Goal: Information Seeking & Learning: Learn about a topic

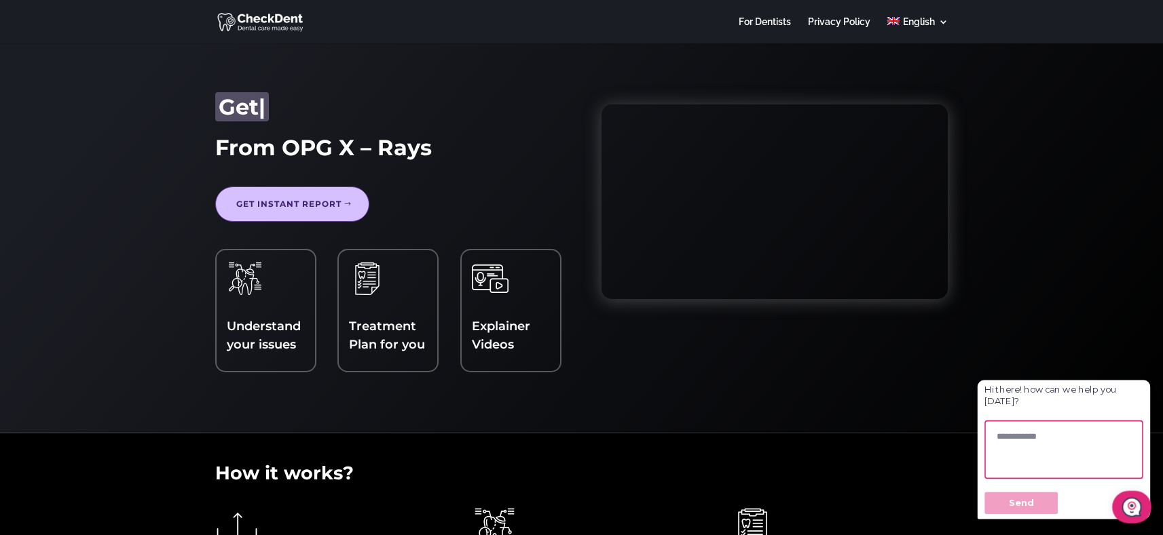
click at [499, 331] on link "Explainer Videos" at bounding box center [501, 335] width 58 height 33
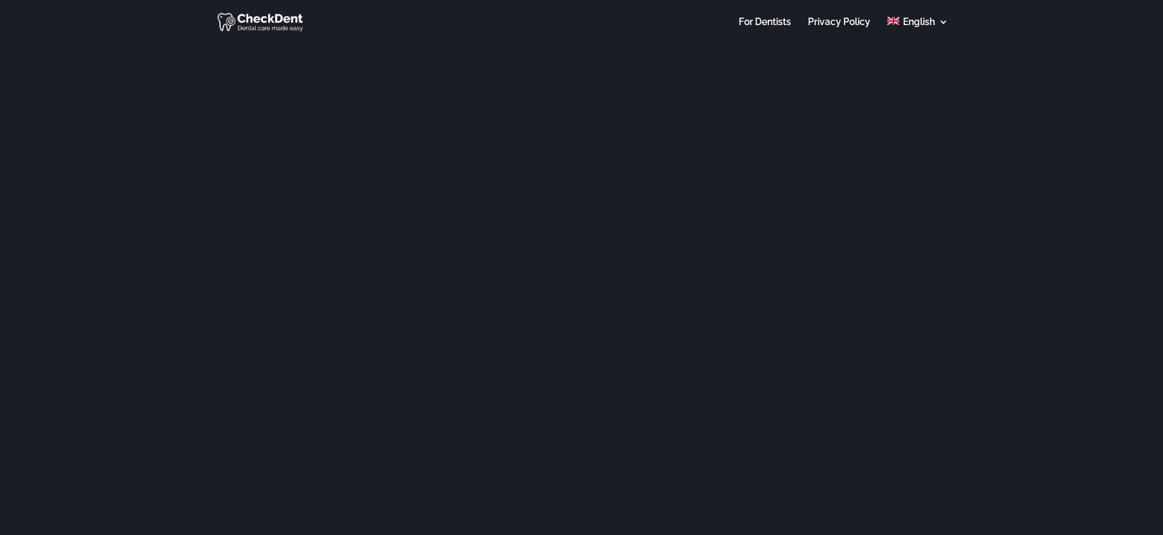
scroll to position [3, 0]
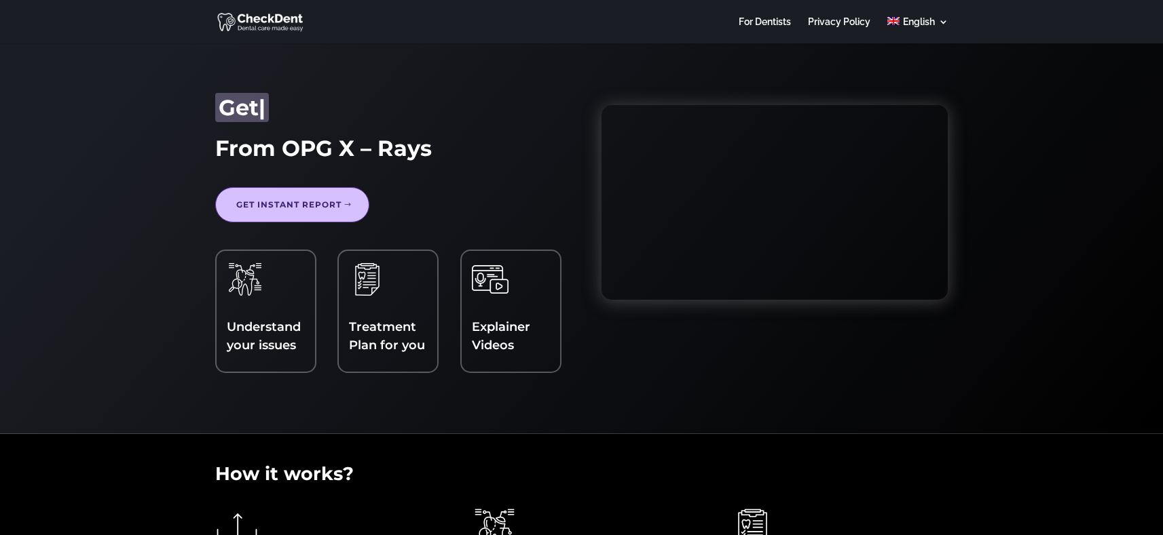
click at [388, 326] on link "Treatment Plan for you" at bounding box center [387, 336] width 76 height 33
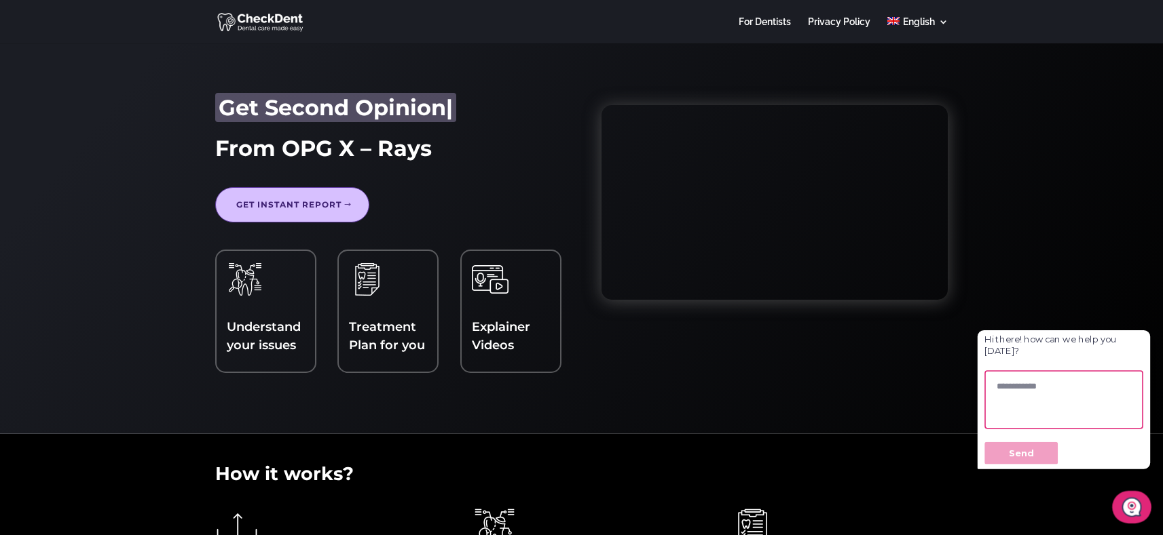
click at [265, 336] on h4 "Understand your issues" at bounding box center [266, 339] width 78 height 43
